Goal: Go to known website: Go to known website

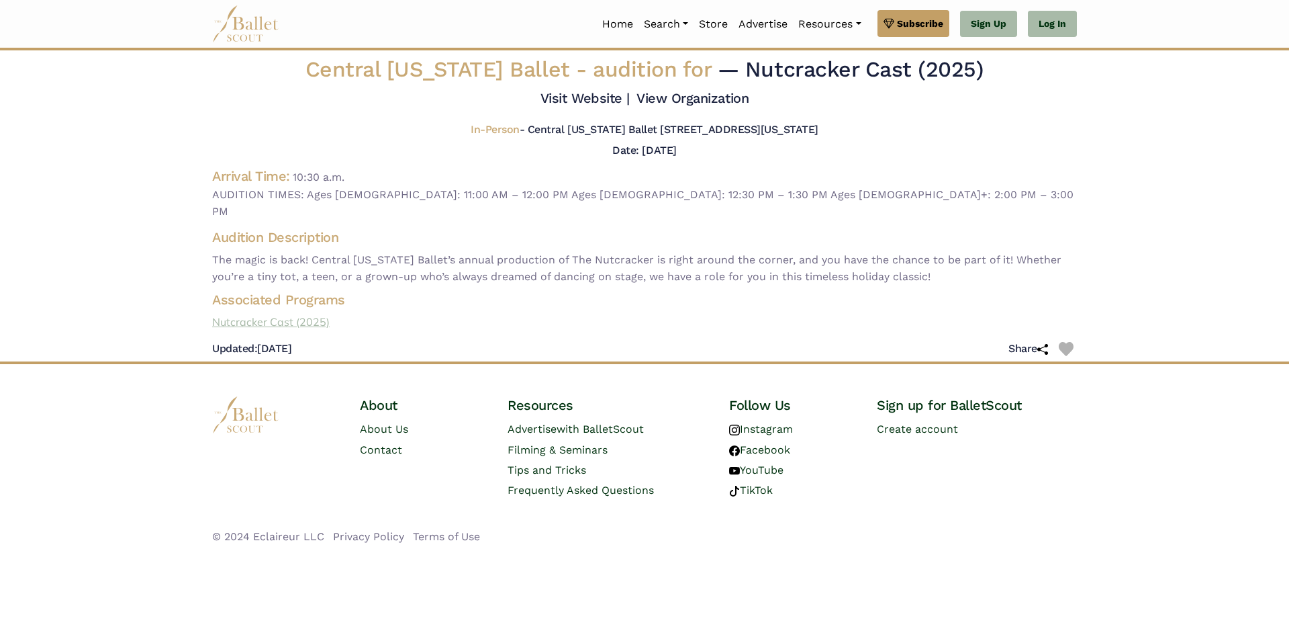
click at [304, 314] on link "Nutcracker Cast (2025)" at bounding box center [644, 322] width 886 height 17
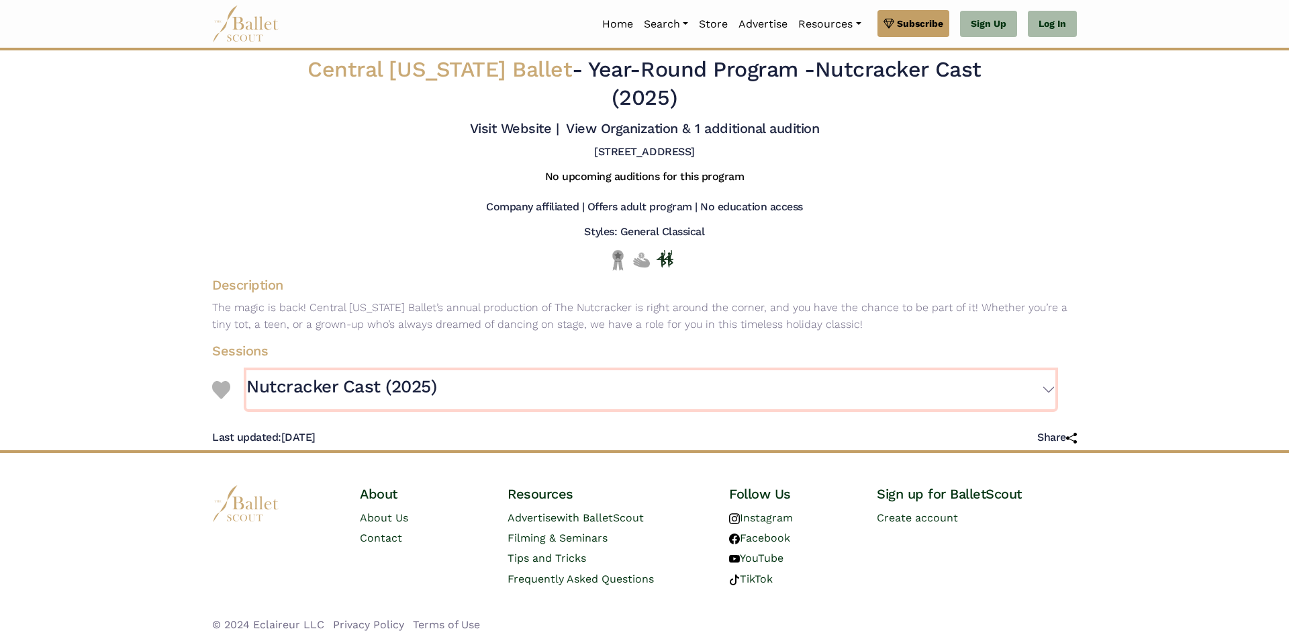
click at [400, 375] on h3 "Nutcracker Cast (2025)" at bounding box center [341, 386] width 190 height 23
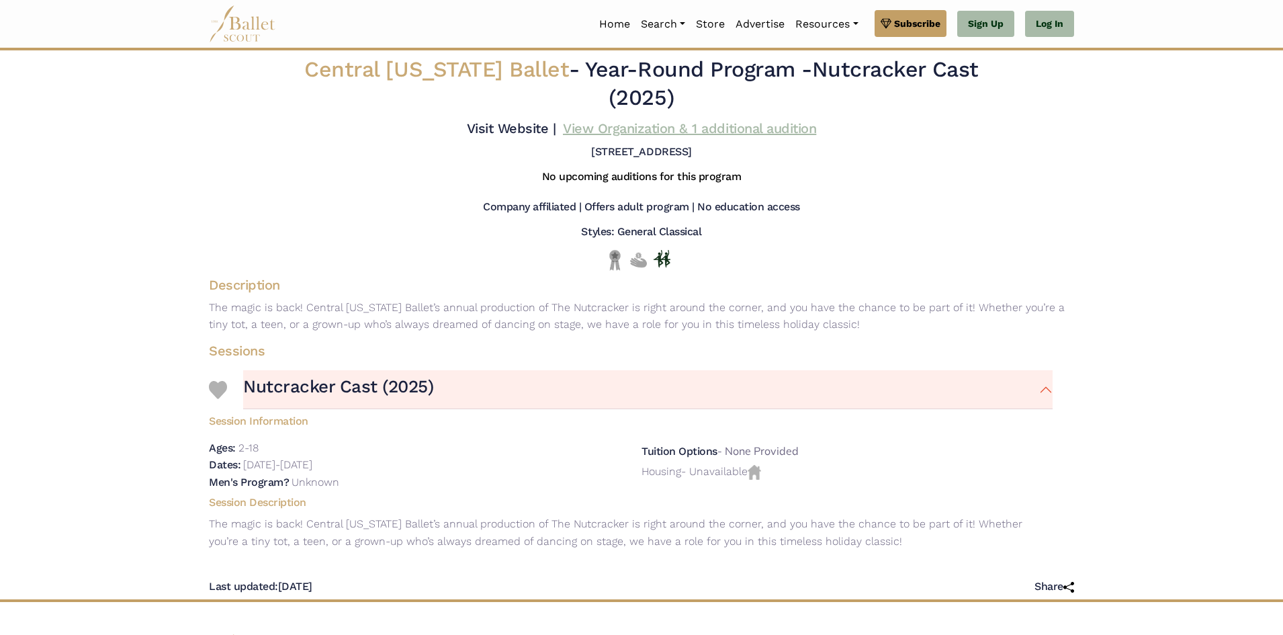
click at [668, 120] on link "View Organization & 1 additional audition" at bounding box center [689, 128] width 253 height 16
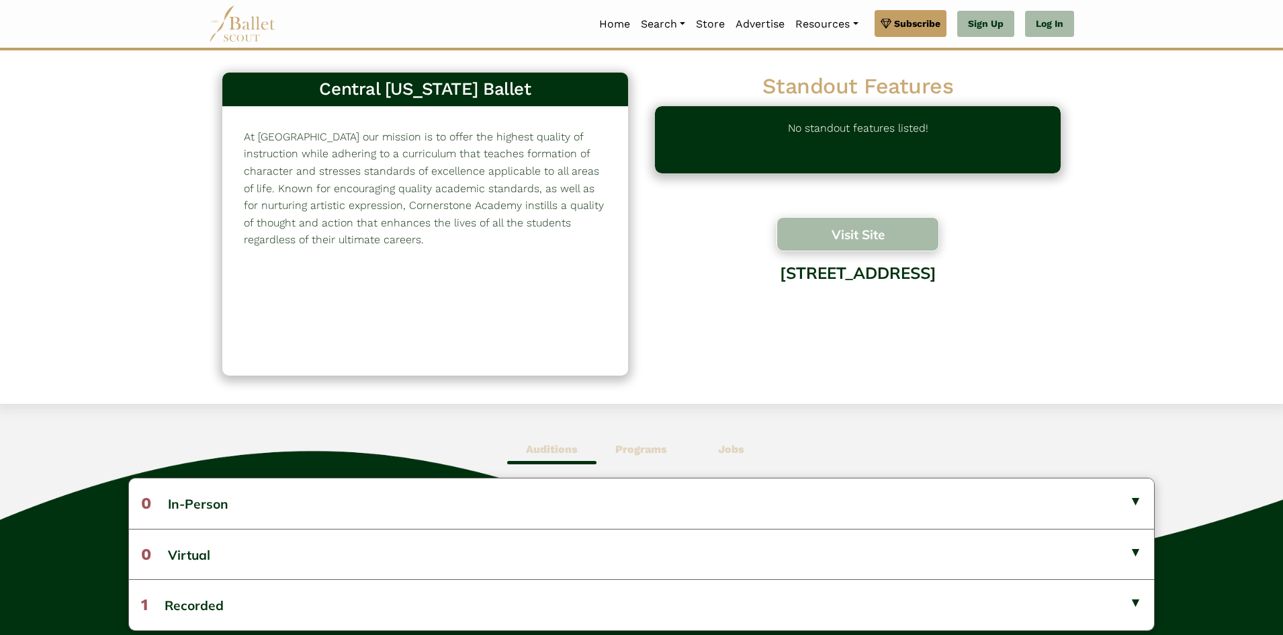
click at [849, 236] on button "Visit Site" at bounding box center [857, 234] width 163 height 34
